Goal: Task Accomplishment & Management: Manage account settings

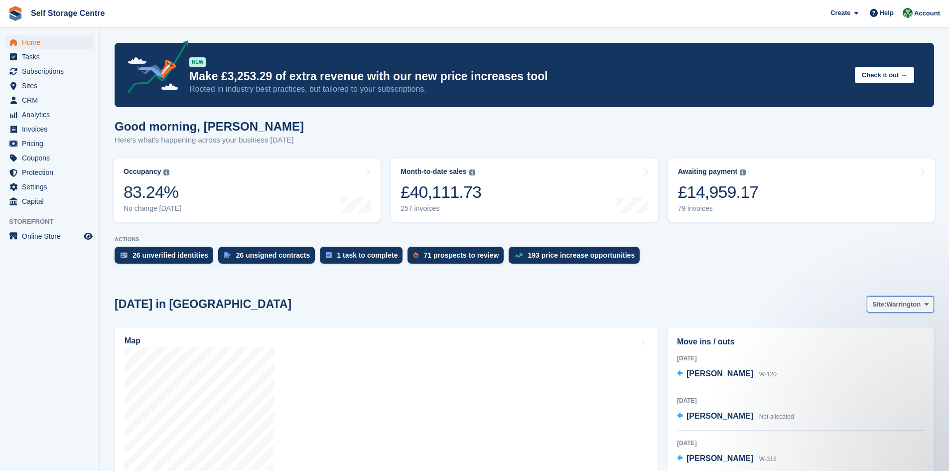
click at [457, 305] on span at bounding box center [927, 304] width 8 height 8
click at [457, 327] on link "Winsford" at bounding box center [886, 346] width 87 height 18
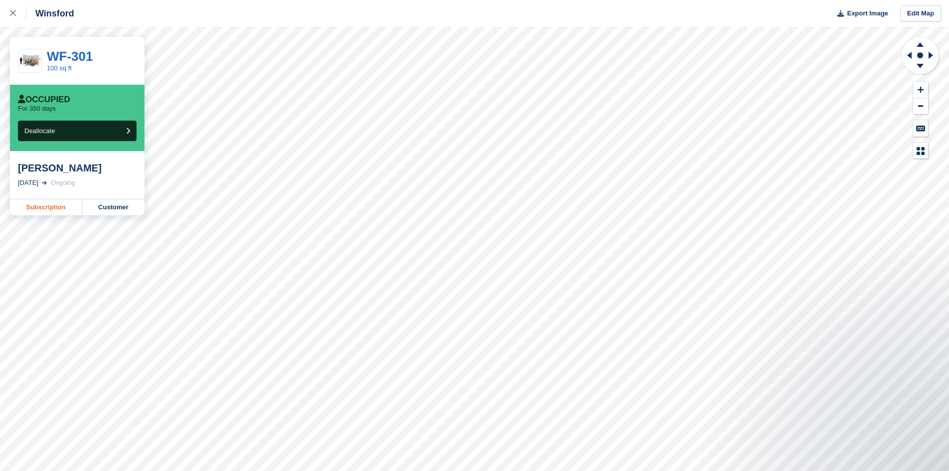
click at [37, 209] on link "Subscription" at bounding box center [46, 207] width 72 height 16
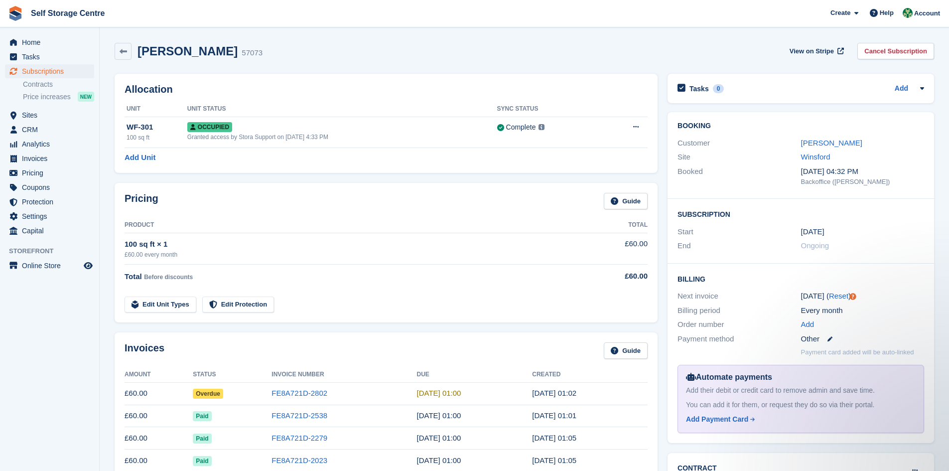
click at [228, 392] on td "Overdue" at bounding box center [232, 393] width 79 height 22
click at [214, 396] on span "Overdue" at bounding box center [208, 394] width 30 height 10
click at [304, 395] on link "FE8A721D-2802" at bounding box center [299, 393] width 56 height 8
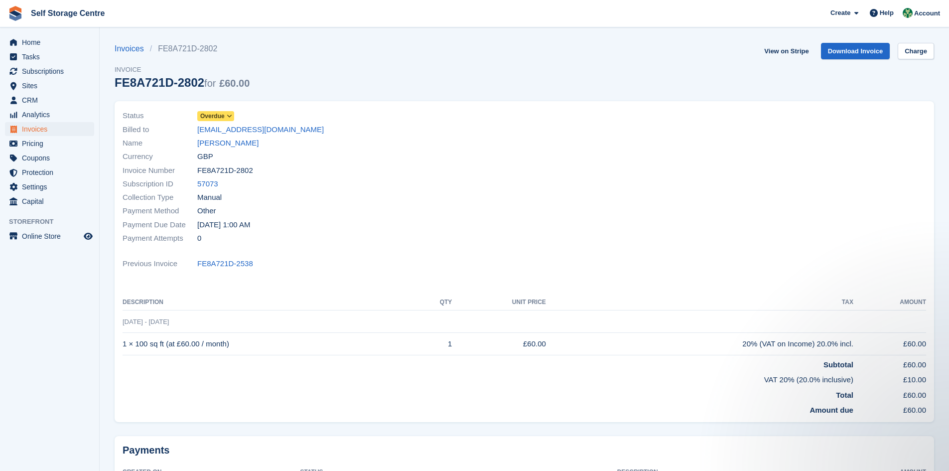
click at [230, 116] on icon at bounding box center [229, 116] width 5 height 6
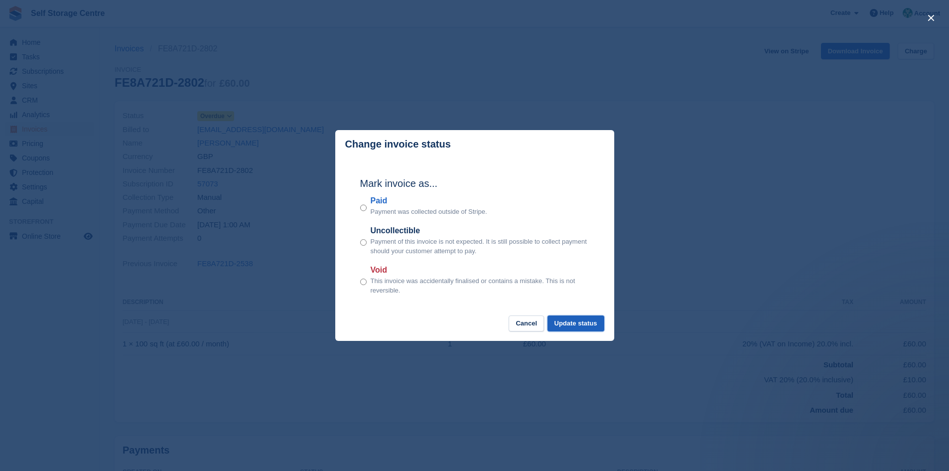
click at [576, 325] on button "Update status" at bounding box center [575, 323] width 57 height 16
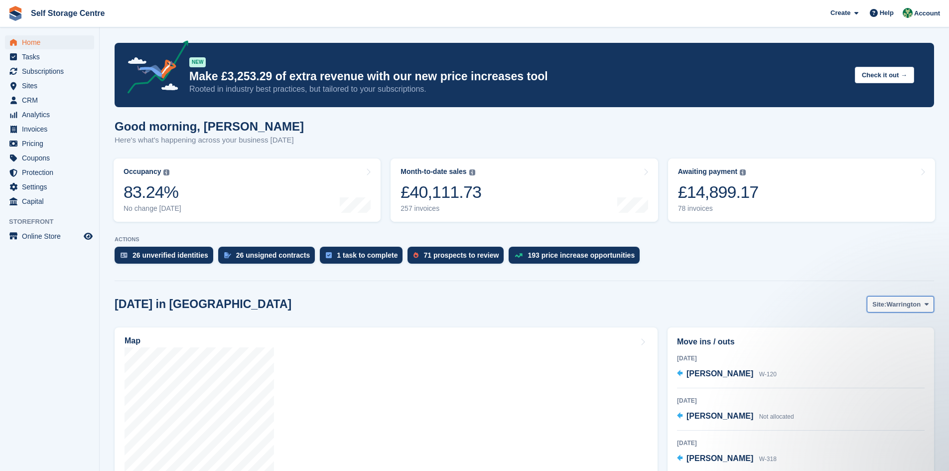
click at [457, 304] on icon at bounding box center [927, 304] width 4 height 6
click at [457, 327] on link "Winsford" at bounding box center [886, 346] width 87 height 18
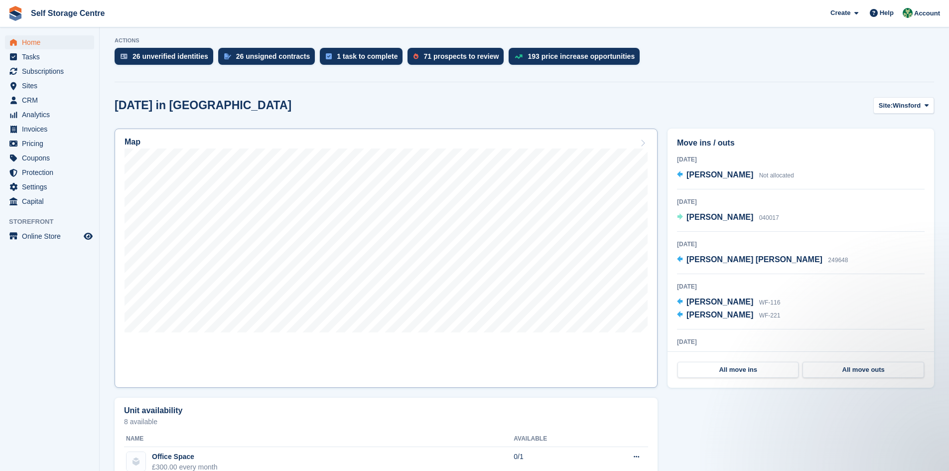
scroll to position [199, 0]
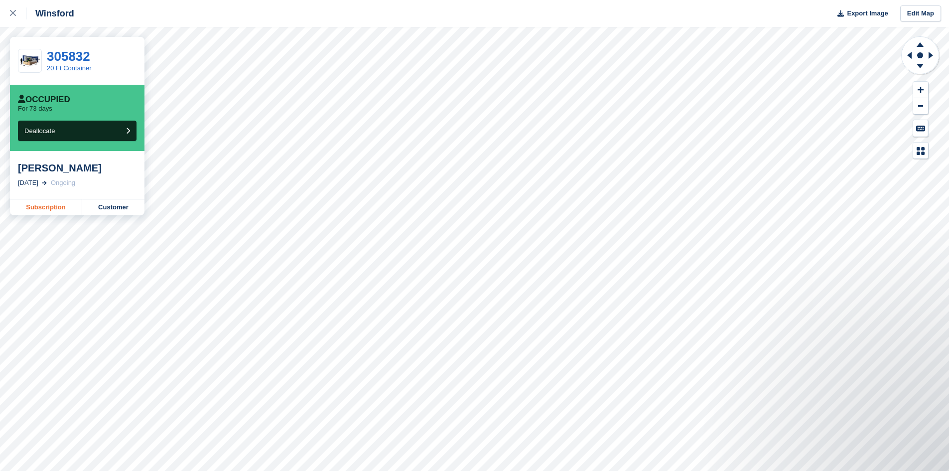
click at [48, 207] on link "Subscription" at bounding box center [46, 207] width 72 height 16
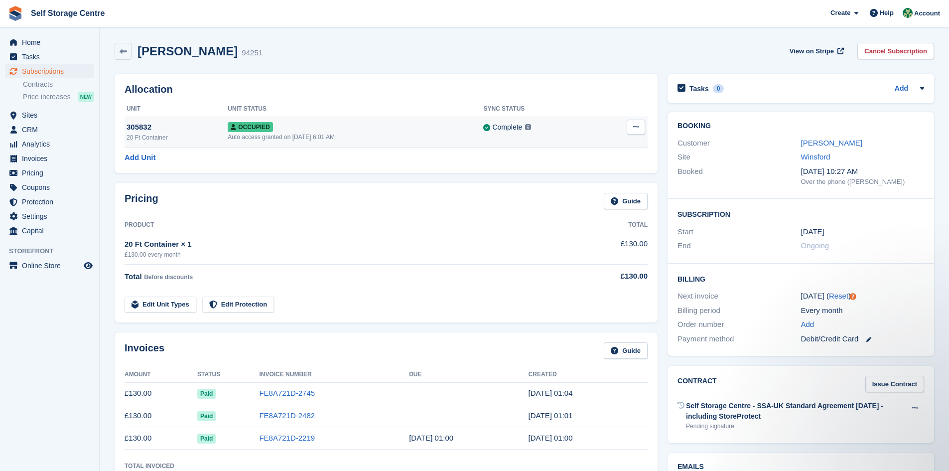
click at [434, 135] on div "Auto access granted on [DATE] 6:01 AM" at bounding box center [356, 137] width 256 height 9
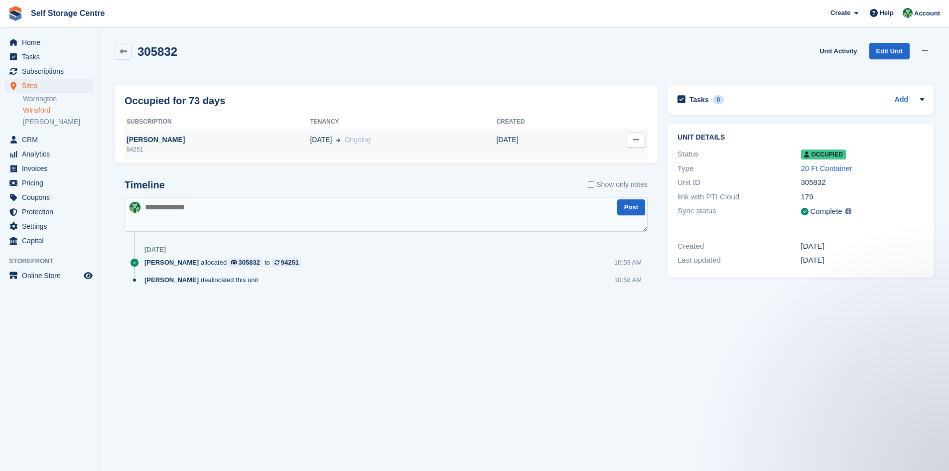
click at [372, 141] on div "18 Jul Ongoing" at bounding box center [403, 139] width 186 height 10
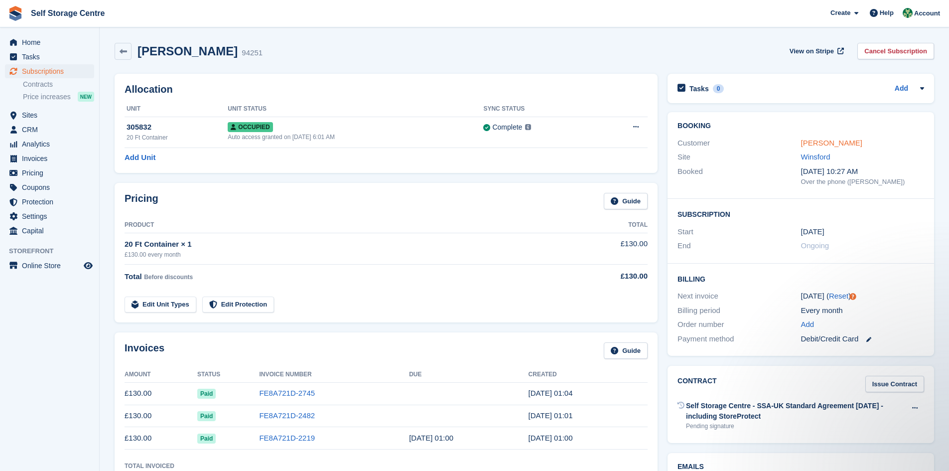
click at [820, 141] on link "Jo Harcus" at bounding box center [831, 142] width 61 height 8
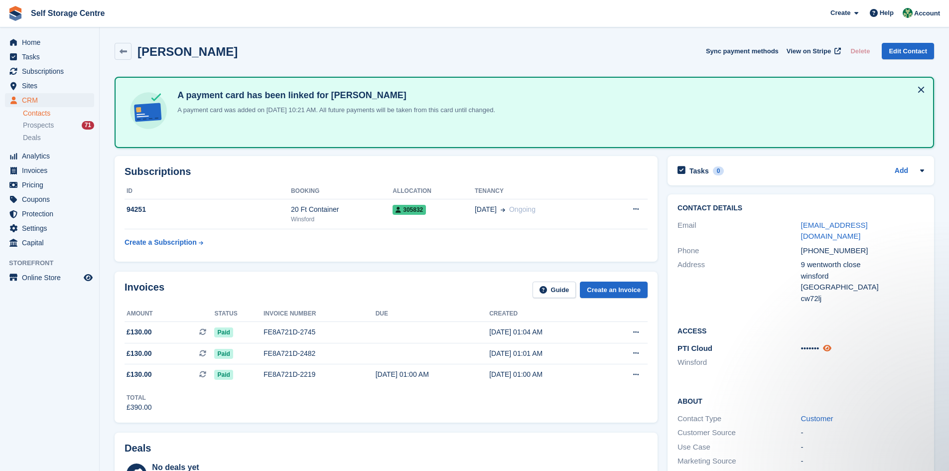
click at [830, 344] on icon at bounding box center [827, 347] width 8 height 7
click at [37, 88] on span "Sites" at bounding box center [52, 86] width 60 height 14
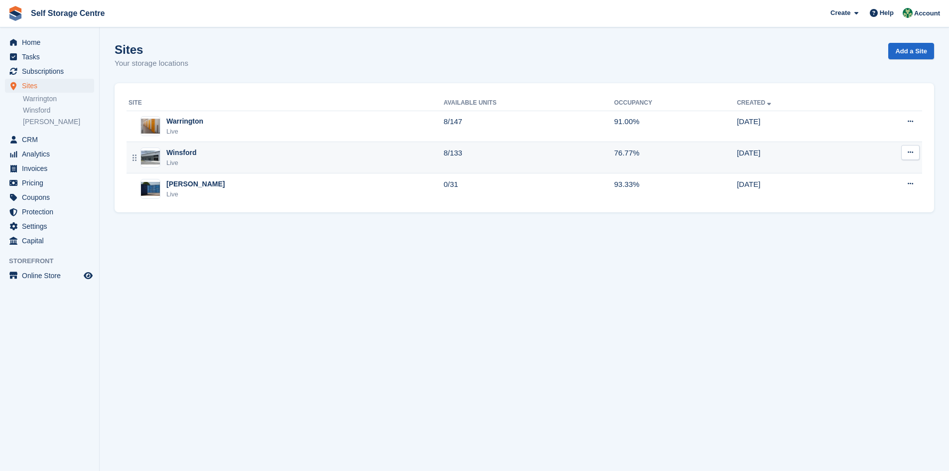
click at [266, 160] on div "Winsford Live" at bounding box center [286, 157] width 315 height 20
